Goal: Task Accomplishment & Management: Use online tool/utility

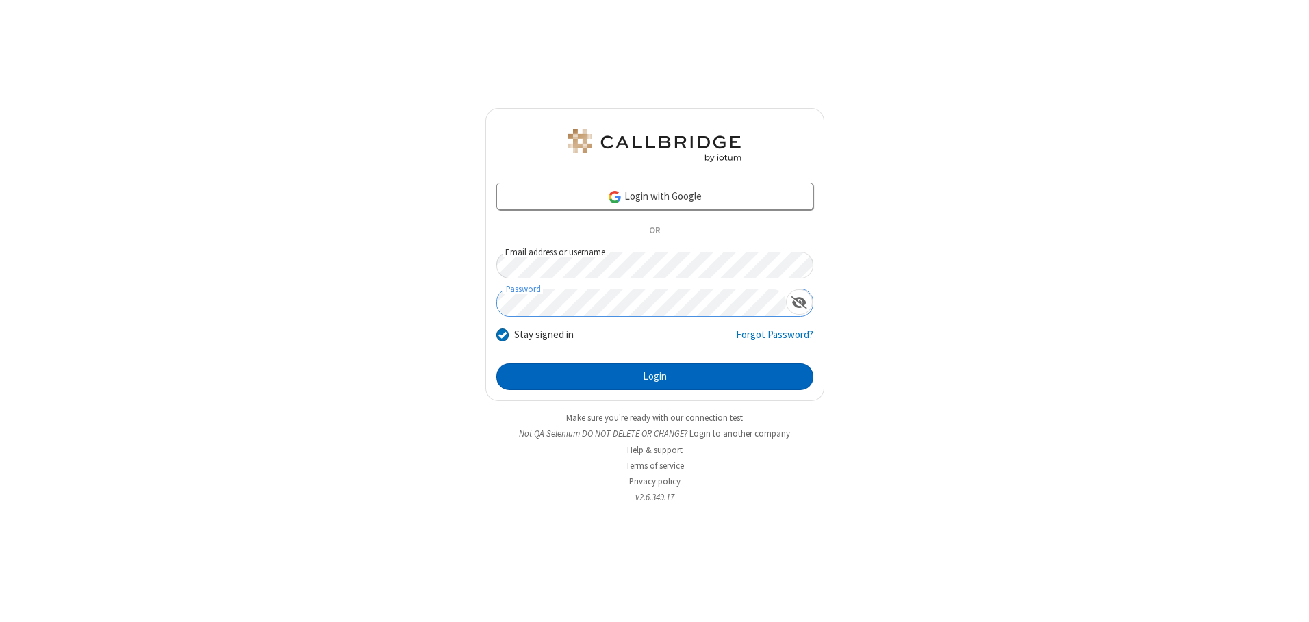
click at [654, 376] on button "Login" at bounding box center [654, 376] width 317 height 27
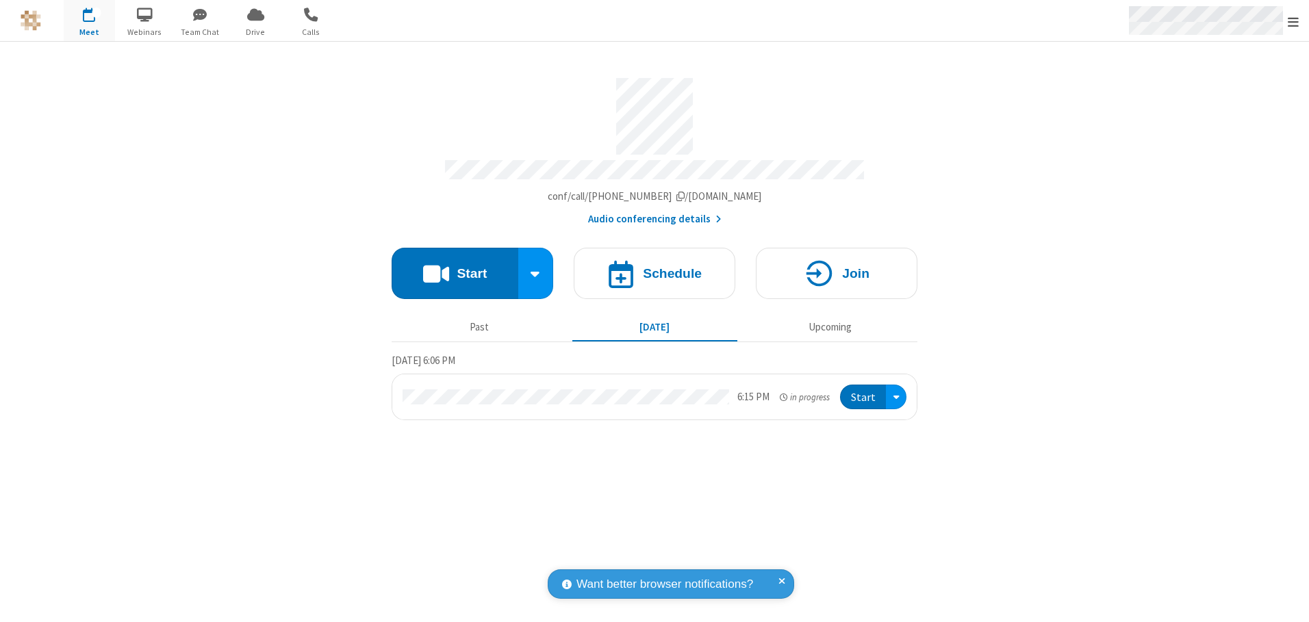
click at [1293, 21] on span "Open menu" at bounding box center [1293, 22] width 11 height 14
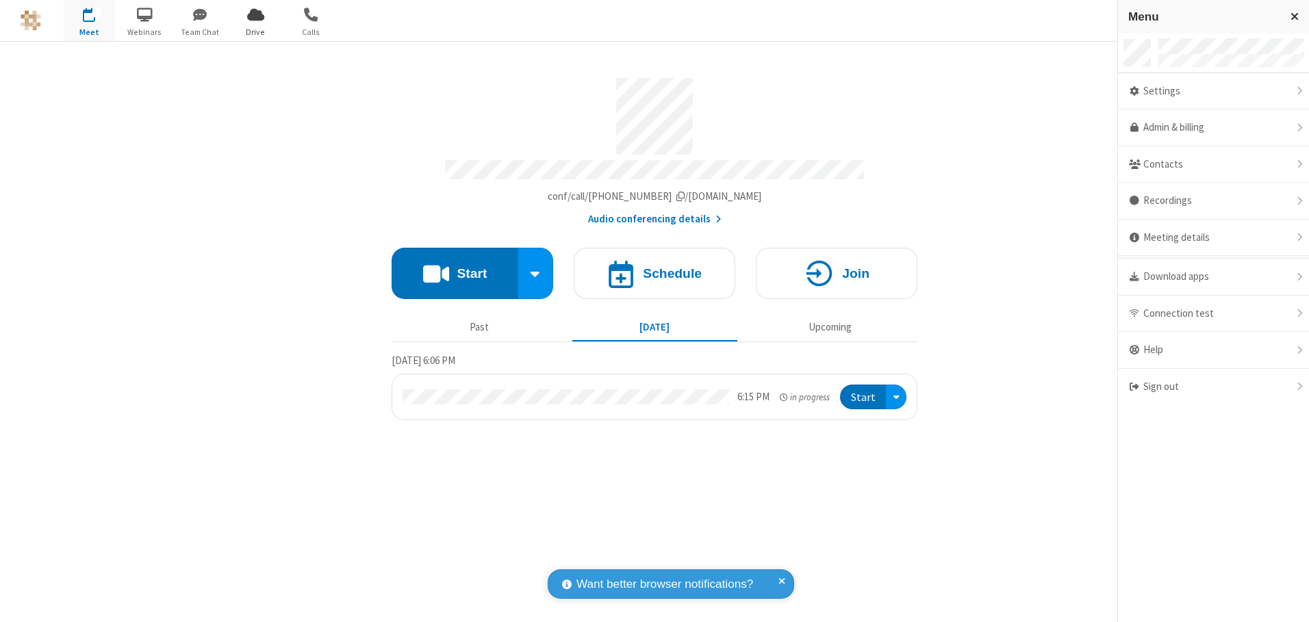
click at [255, 31] on span "Drive" at bounding box center [255, 32] width 51 height 12
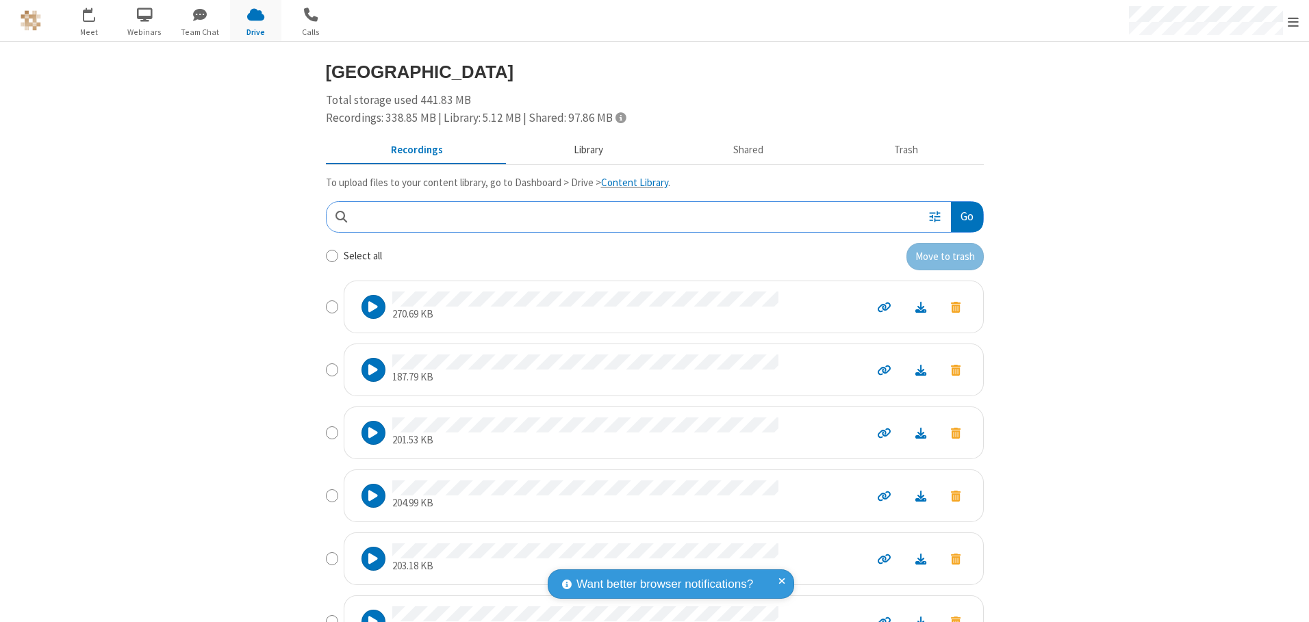
click at [581, 150] on button "Library" at bounding box center [588, 151] width 160 height 26
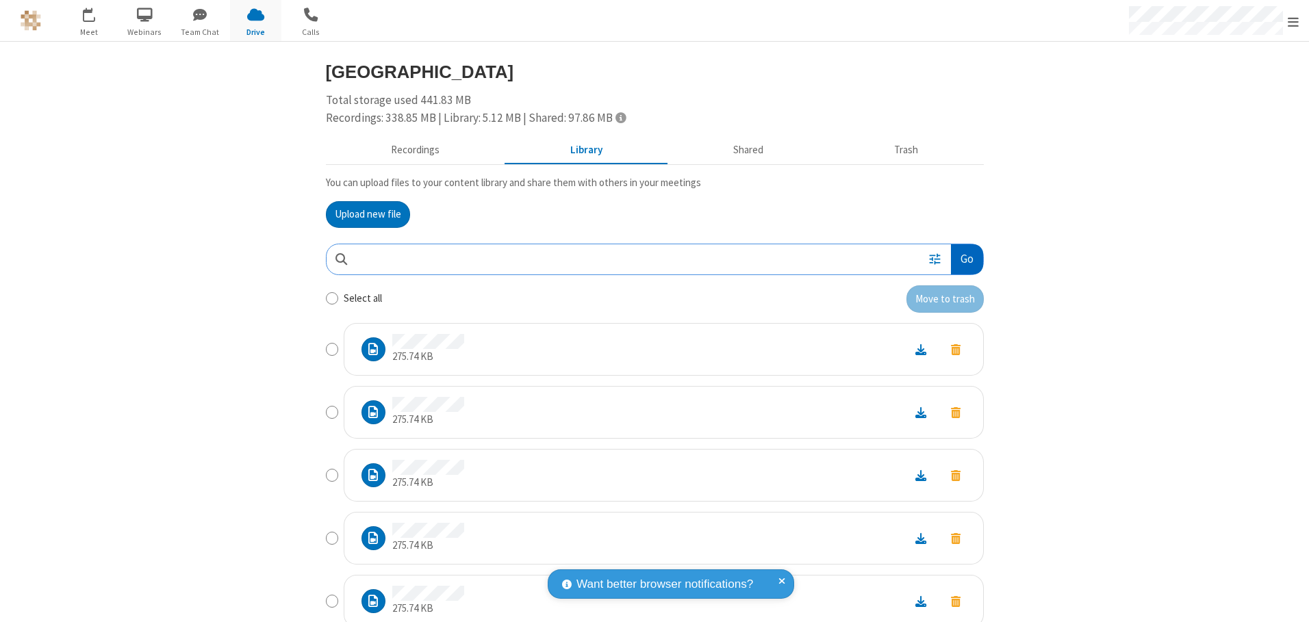
click at [961, 259] on button "Go" at bounding box center [966, 259] width 31 height 31
click at [362, 214] on button "Upload new file" at bounding box center [368, 214] width 84 height 27
